Goal: Book appointment/travel/reservation

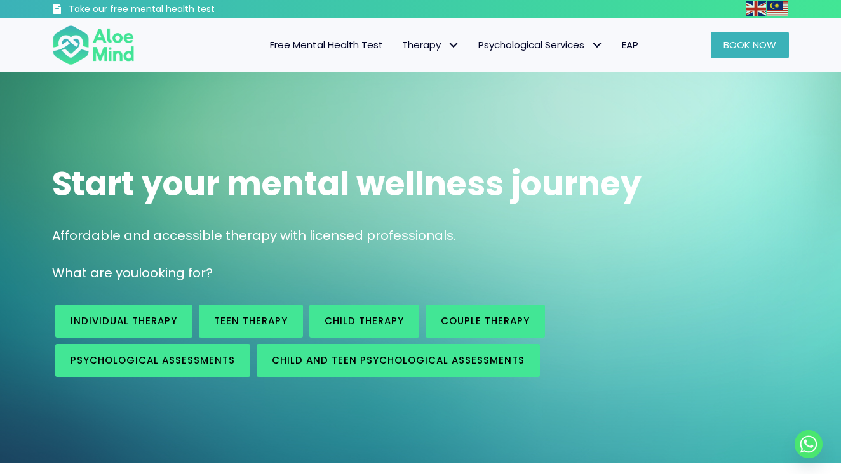
click at [754, 50] on span "Book Now" at bounding box center [749, 44] width 53 height 13
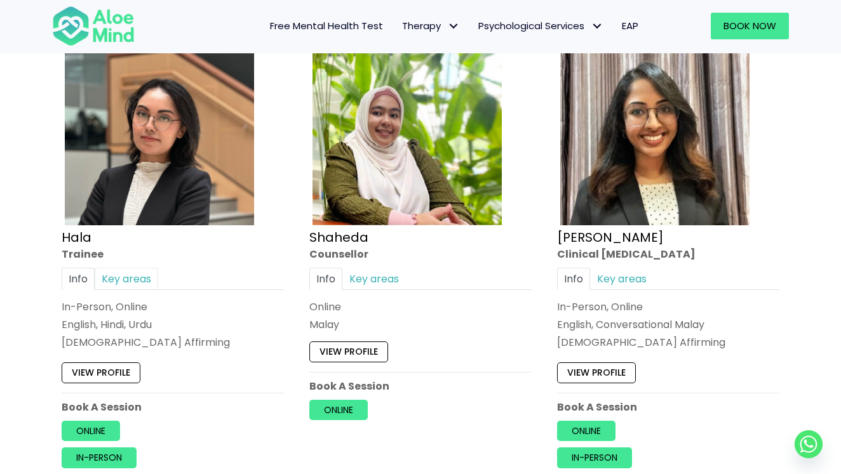
scroll to position [1154, 0]
click at [133, 275] on link "Key areas" at bounding box center [127, 278] width 64 height 22
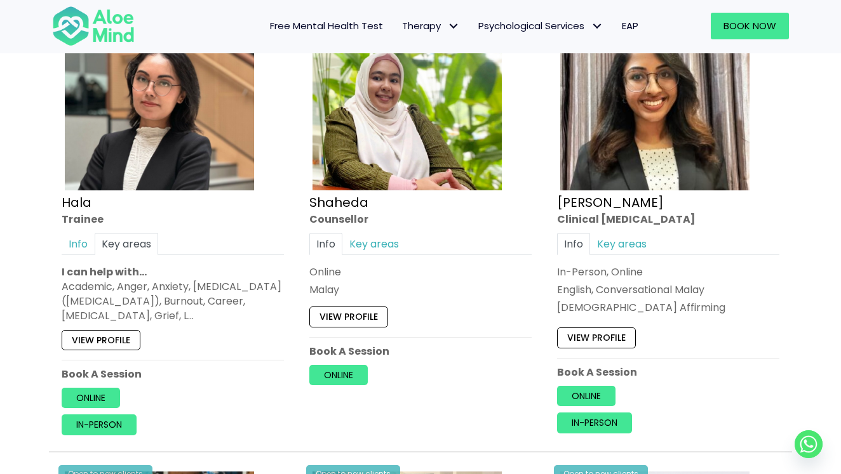
scroll to position [1190, 0]
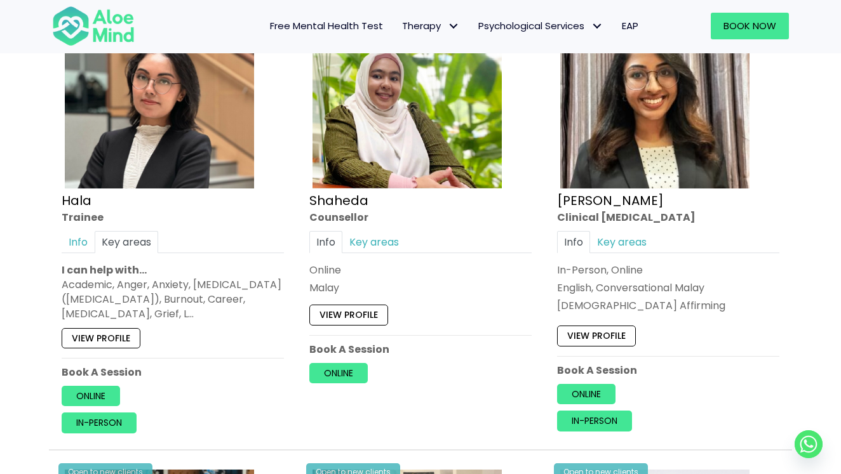
click at [130, 344] on link "View profile" at bounding box center [101, 338] width 79 height 20
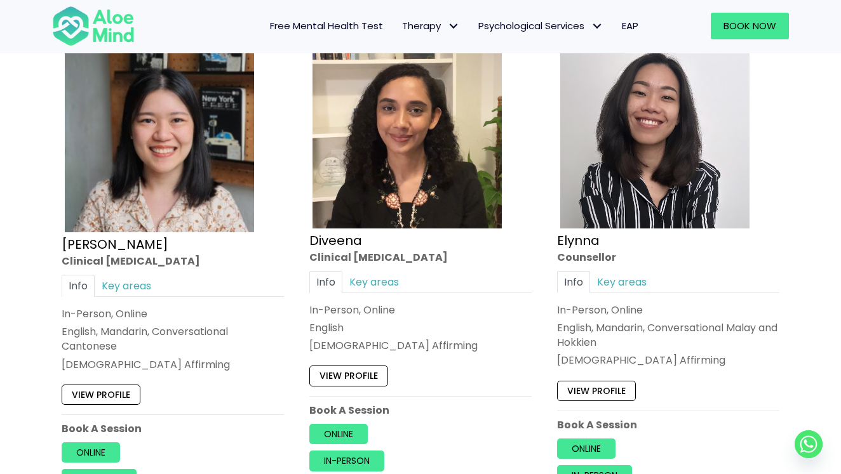
scroll to position [1625, 0]
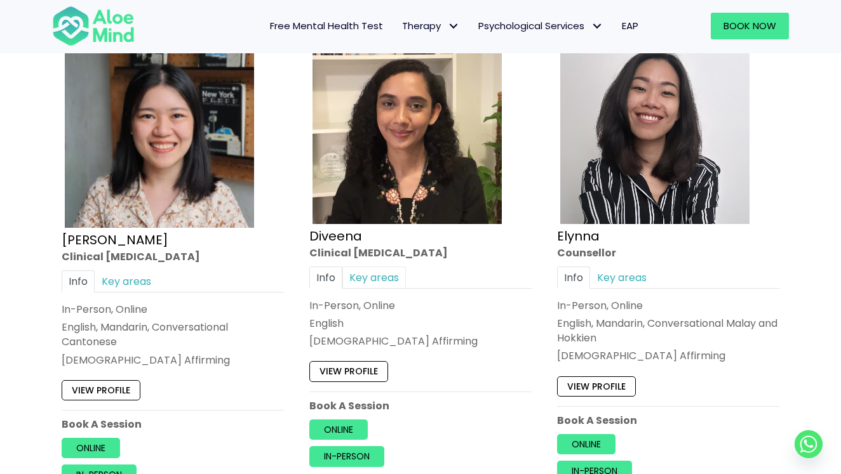
click at [380, 277] on link "Key areas" at bounding box center [374, 278] width 64 height 22
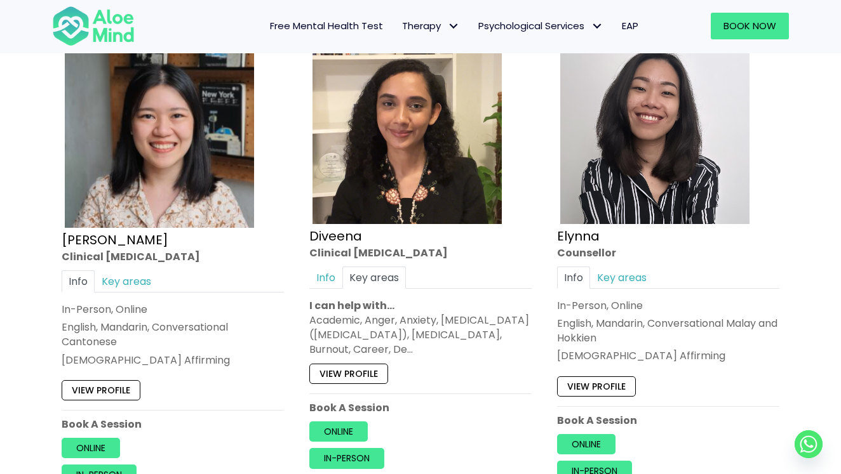
click at [366, 364] on link "View profile" at bounding box center [348, 374] width 79 height 20
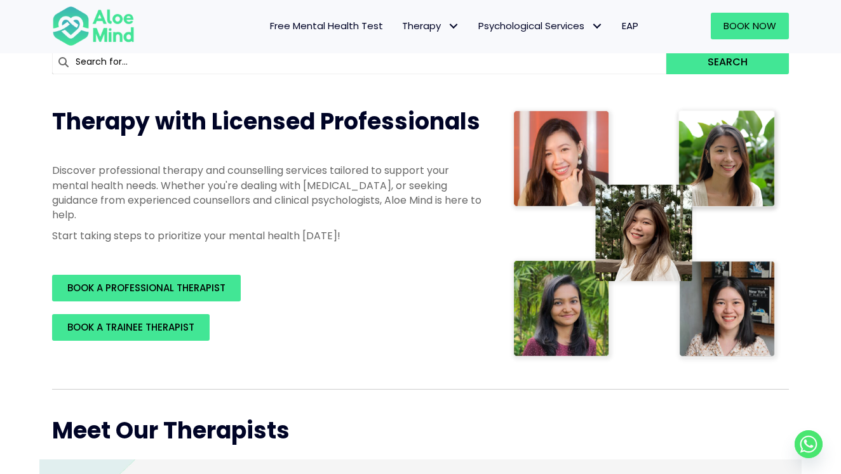
scroll to position [111, 0]
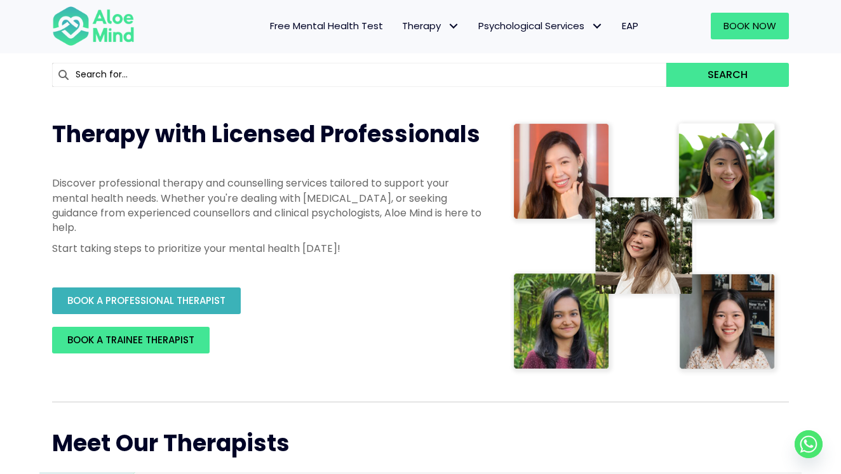
click at [200, 304] on span "BOOK A PROFESSIONAL THERAPIST" at bounding box center [146, 300] width 158 height 13
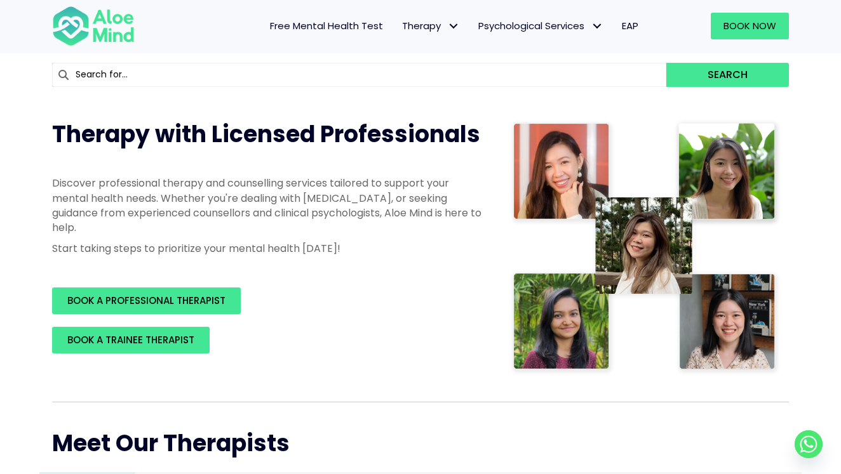
click at [101, 0] on div at bounding box center [95, 26] width 112 height 55
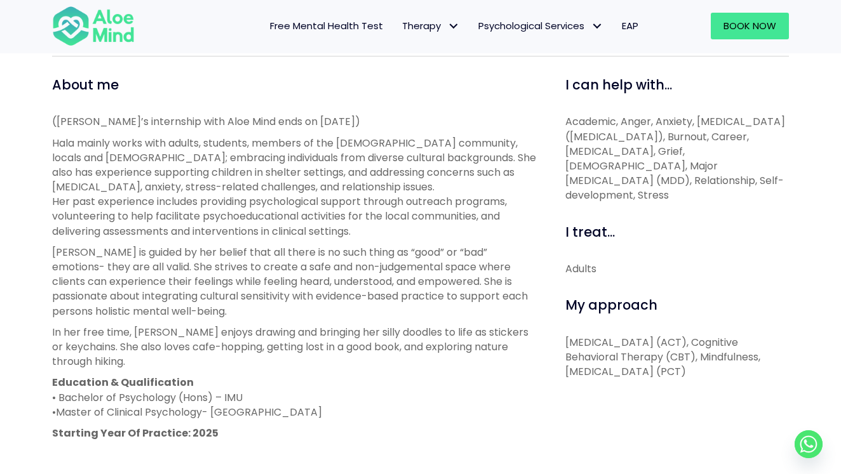
scroll to position [469, 0]
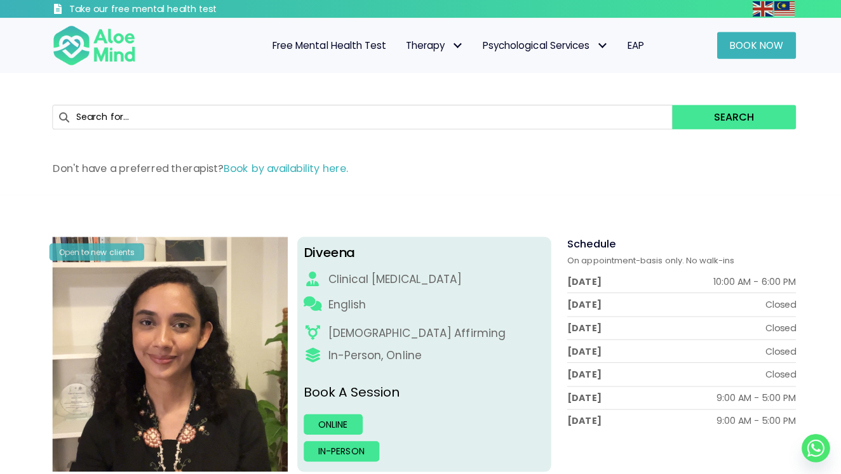
click at [764, 46] on span "Book Now" at bounding box center [749, 44] width 53 height 13
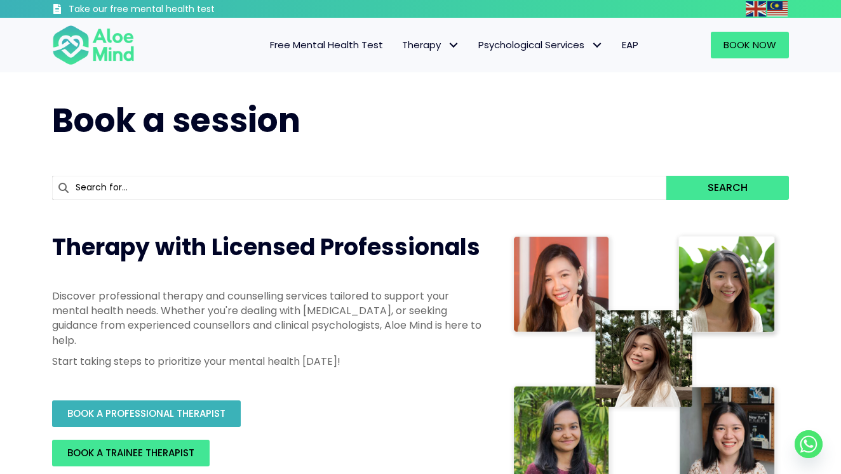
click at [215, 408] on span "BOOK A PROFESSIONAL THERAPIST" at bounding box center [146, 413] width 158 height 13
